Goal: Communication & Community: Ask a question

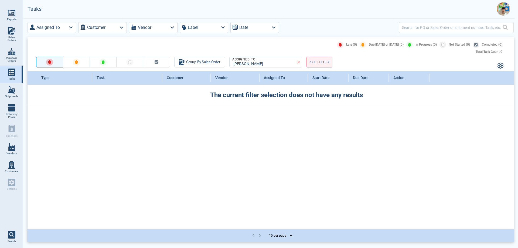
click at [504, 11] on img at bounding box center [503, 8] width 13 height 13
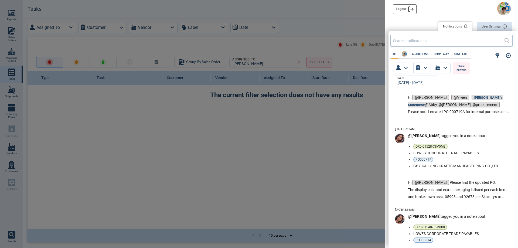
scroll to position [216, 0]
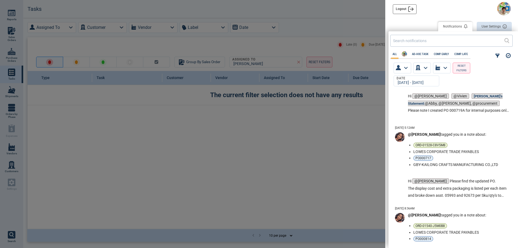
click at [469, 178] on p "Hi @[PERSON_NAME] Please find the updated PO." at bounding box center [459, 181] width 102 height 7
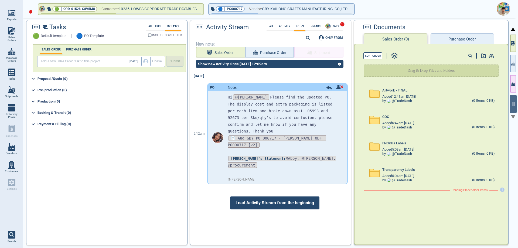
click at [286, 197] on span "Load Activity Stream from the beginning" at bounding box center [274, 203] width 89 height 13
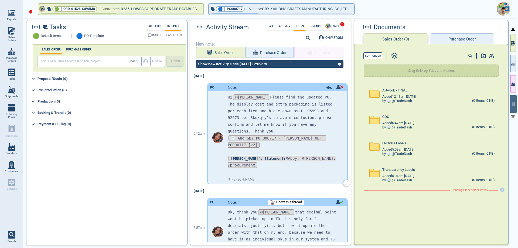
click at [327, 87] on icon at bounding box center [329, 88] width 5 height 4
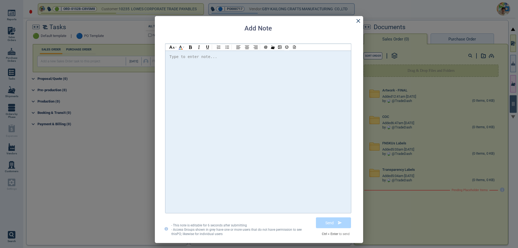
click at [184, 60] on div "Type to enter note..." at bounding box center [194, 56] width 48 height 7
click at [211, 56] on span "Why cost of" at bounding box center [223, 56] width 25 height 4
click at [239, 61] on div "Hi @[PERSON_NAME] @[PERSON_NAME] @[PERSON_NAME] Why final cost of" at bounding box center [259, 131] width 178 height 157
click at [357, 21] on icon at bounding box center [358, 21] width 6 height 6
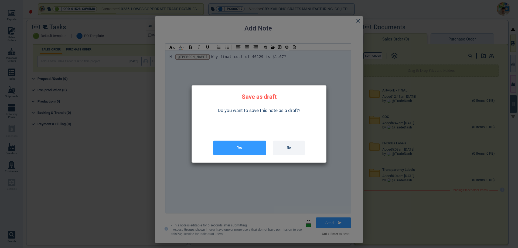
click at [249, 149] on button "Yes" at bounding box center [239, 148] width 53 height 15
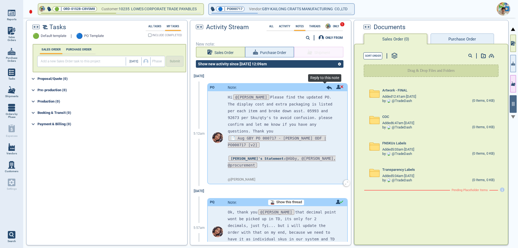
click at [327, 87] on icon at bounding box center [329, 88] width 5 height 4
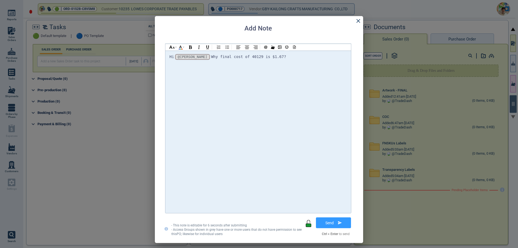
click at [266, 59] on div "Hi @[PERSON_NAME] @[PERSON_NAME] @[PERSON_NAME] Why final cost of 40129 is $1.6…" at bounding box center [259, 56] width 178 height 7
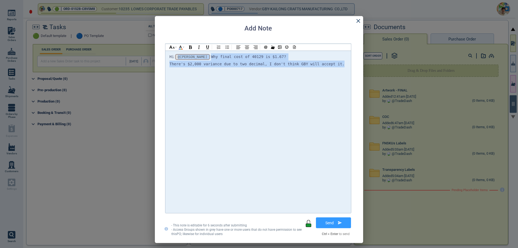
drag, startPoint x: 327, startPoint y: 66, endPoint x: 177, endPoint y: 59, distance: 150.6
click at [177, 59] on div "Hi @[PERSON_NAME] @[PERSON_NAME] @[PERSON_NAME] Why final cost of 40129 is $1.6…" at bounding box center [259, 63] width 178 height 21
click at [358, 22] on icon at bounding box center [358, 21] width 6 height 6
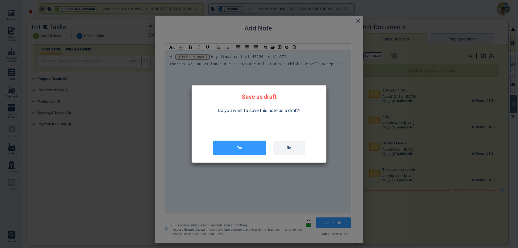
click at [248, 151] on button "Yes" at bounding box center [239, 148] width 53 height 15
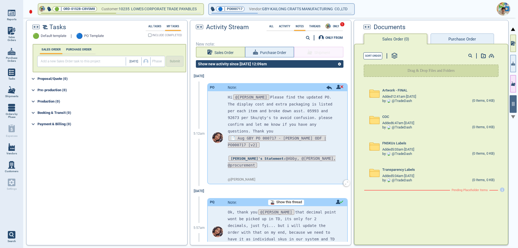
click at [327, 87] on icon at bounding box center [329, 88] width 5 height 4
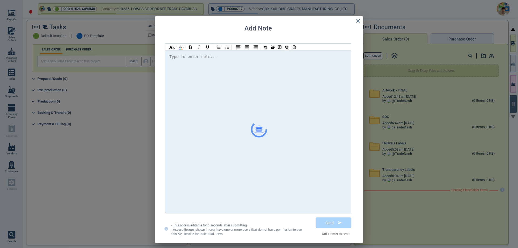
click at [359, 22] on div at bounding box center [259, 129] width 208 height 227
click at [359, 20] on div at bounding box center [259, 129] width 208 height 227
click at [518, 245] on div at bounding box center [259, 124] width 518 height 248
click at [358, 20] on div at bounding box center [259, 129] width 208 height 227
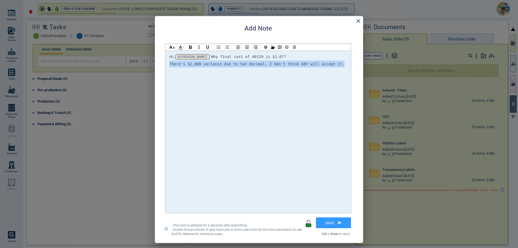
drag, startPoint x: 320, startPoint y: 66, endPoint x: 169, endPoint y: 65, distance: 150.4
click at [169, 65] on div "Hi @[PERSON_NAME] @[PERSON_NAME] @[PERSON_NAME] Why final cost of 40129 is $1.6…" at bounding box center [258, 131] width 186 height 163
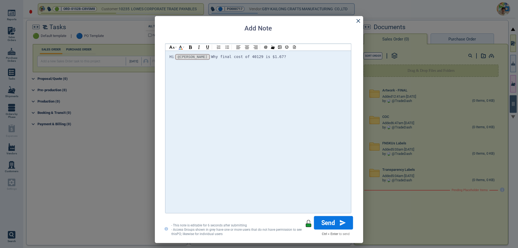
click at [325, 220] on button "Send" at bounding box center [333, 222] width 39 height 13
